Goal: Task Accomplishment & Management: Use online tool/utility

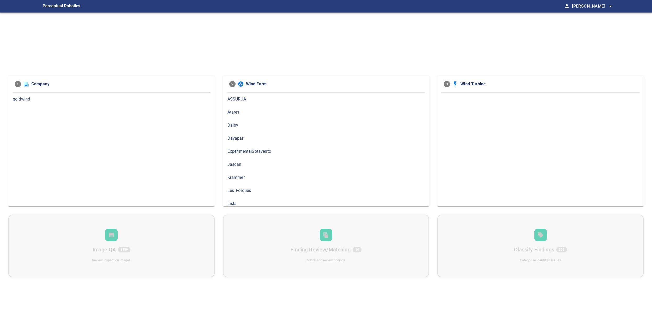
click at [31, 97] on span "goldwind" at bounding box center [111, 99] width 197 height 6
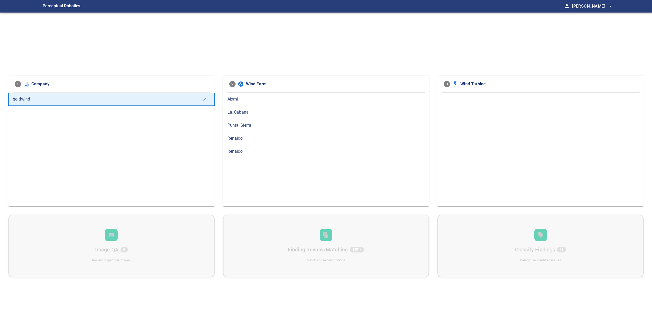
click at [243, 153] on span "Renaico_II" at bounding box center [325, 151] width 197 height 6
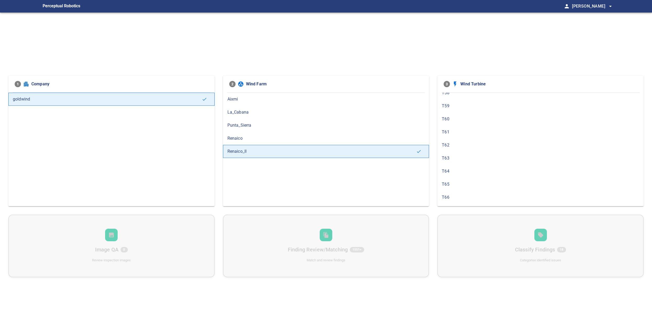
scroll to position [176, 0]
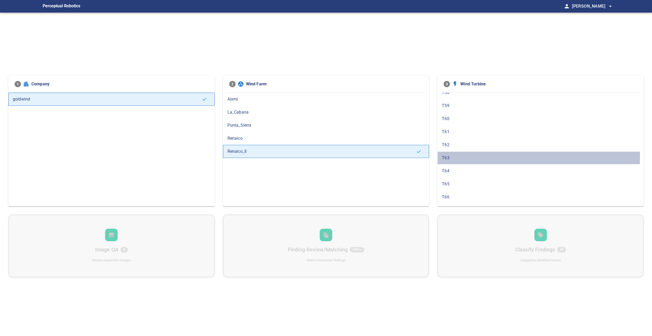
click at [449, 156] on span "T63" at bounding box center [540, 158] width 197 height 6
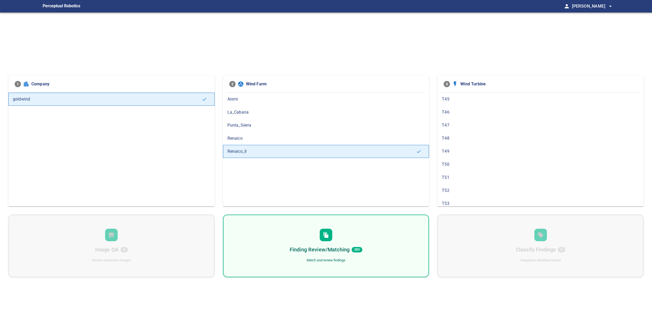
click at [380, 232] on div "Finding Review/Matching 283 Match and review findings" at bounding box center [326, 246] width 206 height 63
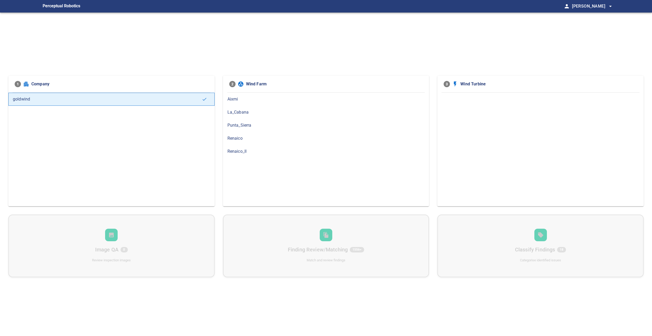
click at [278, 154] on span "Renaico_II" at bounding box center [325, 151] width 197 height 6
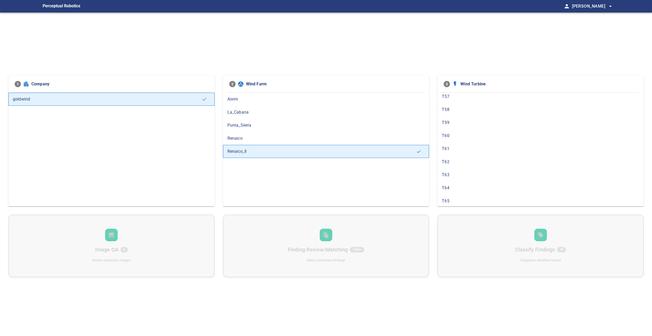
scroll to position [161, 0]
click at [461, 174] on span "T63" at bounding box center [540, 174] width 197 height 6
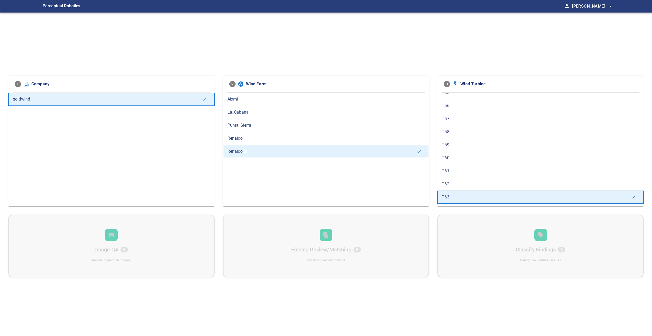
click at [452, 196] on span "T63" at bounding box center [536, 197] width 189 height 6
click at [450, 183] on span "T62" at bounding box center [540, 184] width 197 height 6
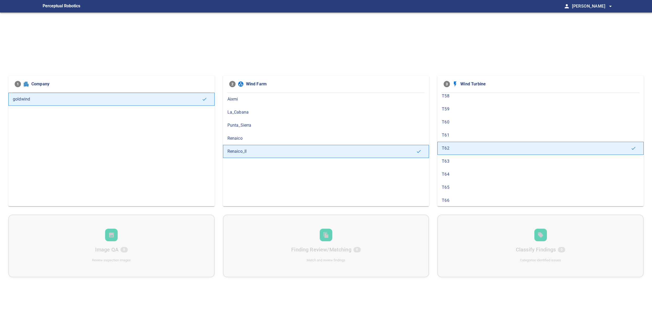
scroll to position [196, 0]
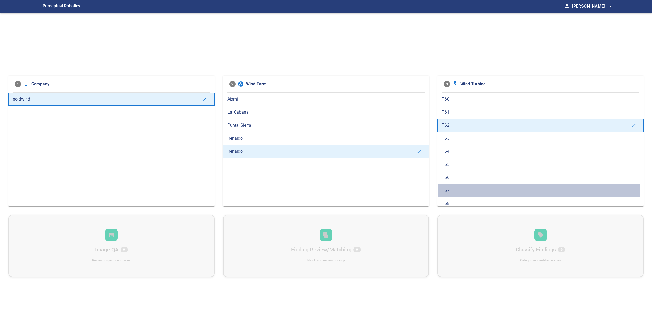
click at [453, 190] on span "T67" at bounding box center [540, 191] width 197 height 6
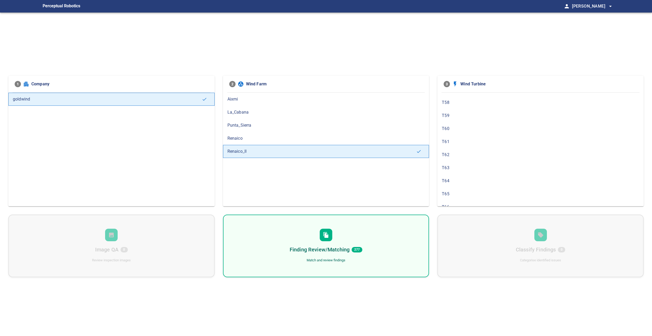
scroll to position [180, 0]
click at [454, 195] on span "T66" at bounding box center [540, 193] width 197 height 6
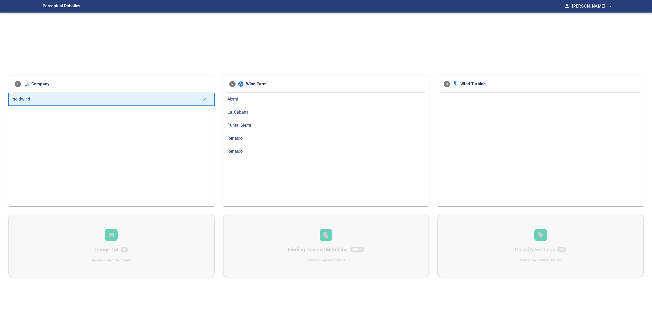
click at [250, 150] on span "Renaico_II" at bounding box center [325, 151] width 197 height 6
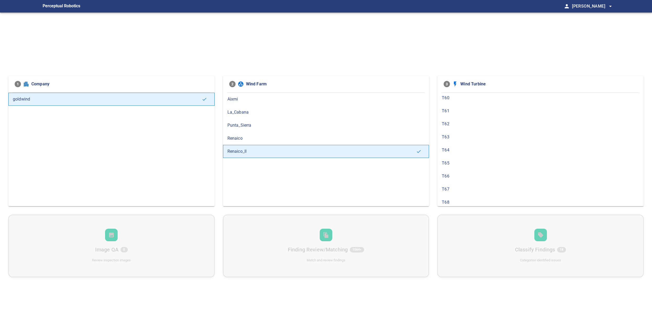
scroll to position [204, 0]
click at [488, 133] on span "T63" at bounding box center [540, 131] width 197 height 6
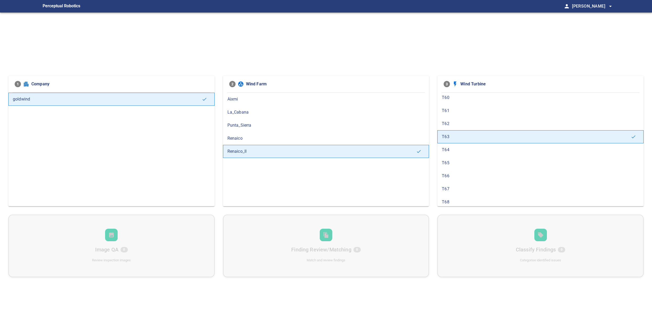
scroll to position [200, 0]
click at [462, 175] on span "T66" at bounding box center [540, 174] width 197 height 6
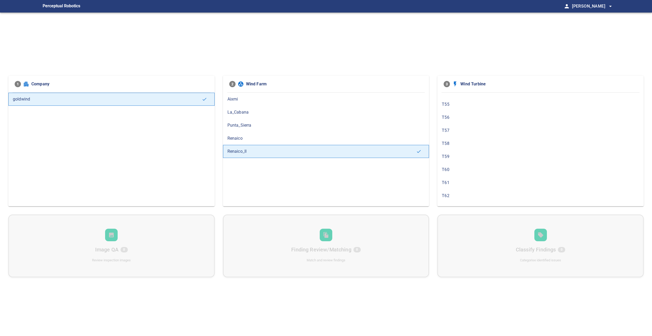
scroll to position [231, 0]
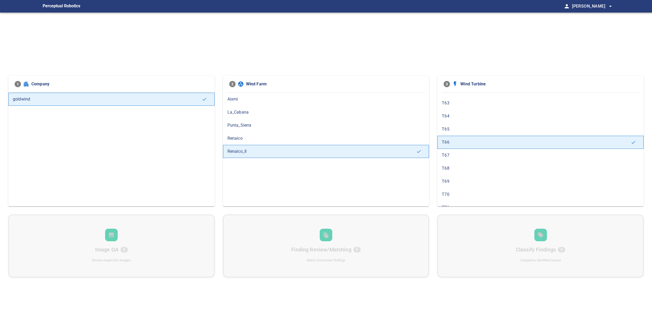
click at [458, 160] on div "T67" at bounding box center [540, 155] width 206 height 13
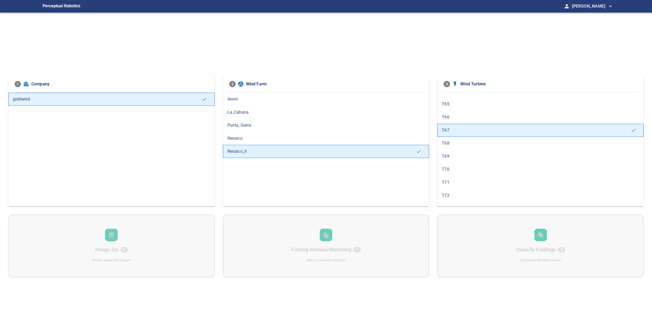
scroll to position [263, 0]
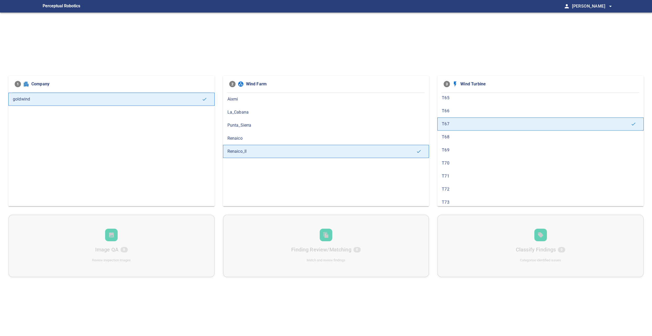
click at [454, 137] on span "T68" at bounding box center [540, 137] width 197 height 6
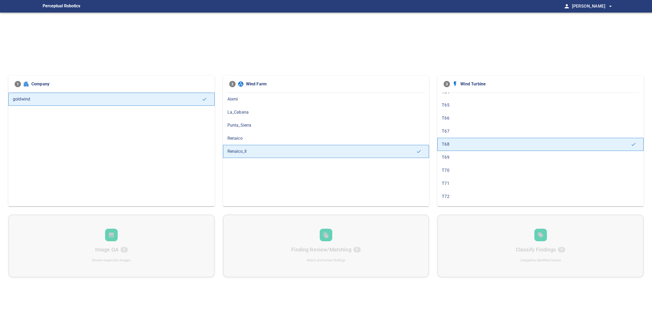
scroll to position [216, 0]
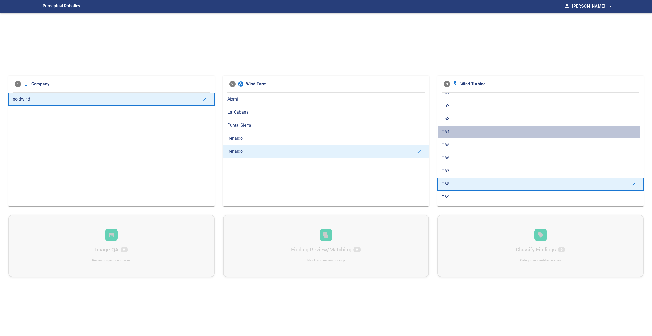
click at [455, 132] on span "T64" at bounding box center [540, 132] width 197 height 6
